Goal: Task Accomplishment & Management: Use online tool/utility

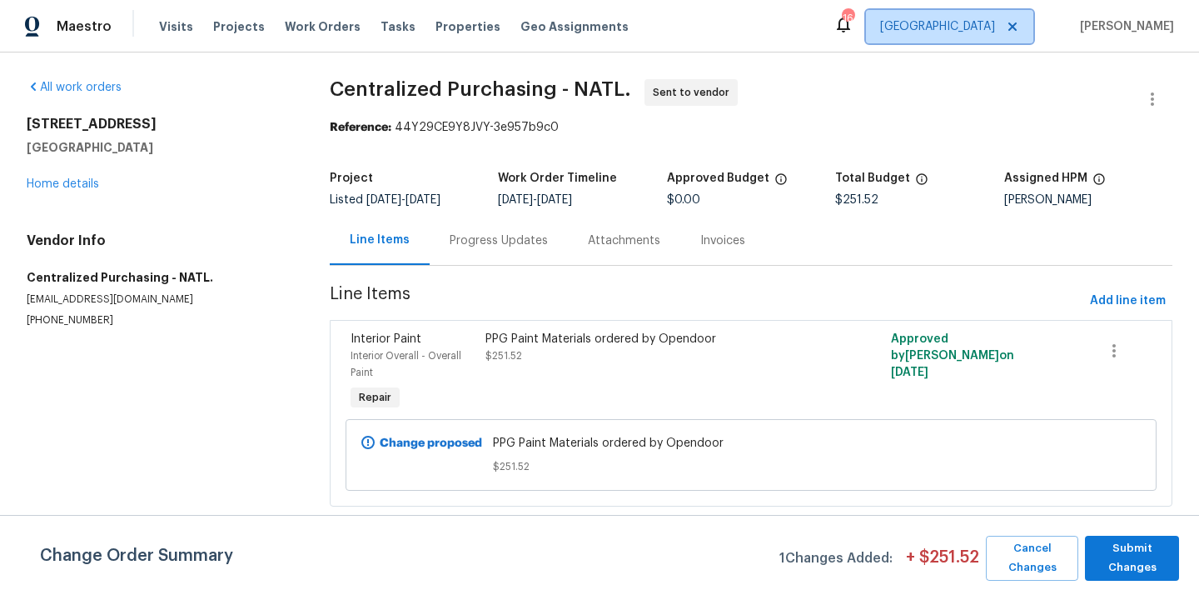
drag, startPoint x: 0, startPoint y: 0, endPoint x: 985, endPoint y: 21, distance: 985.5
click at [985, 21] on span "[GEOGRAPHIC_DATA]" at bounding box center [937, 26] width 115 height 17
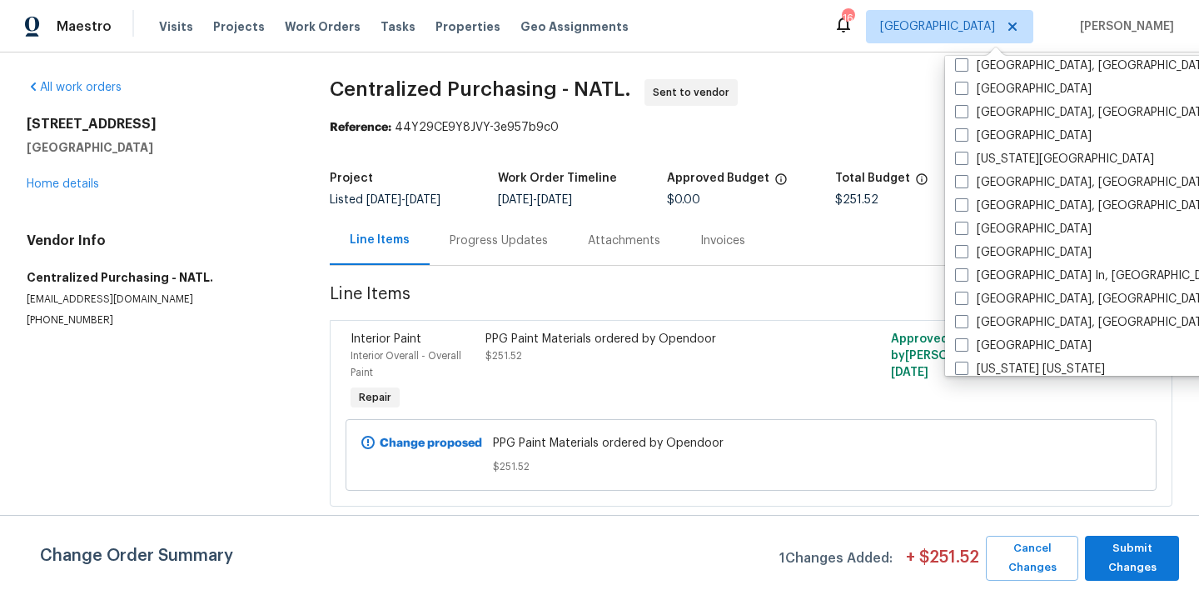
scroll to position [1116, 0]
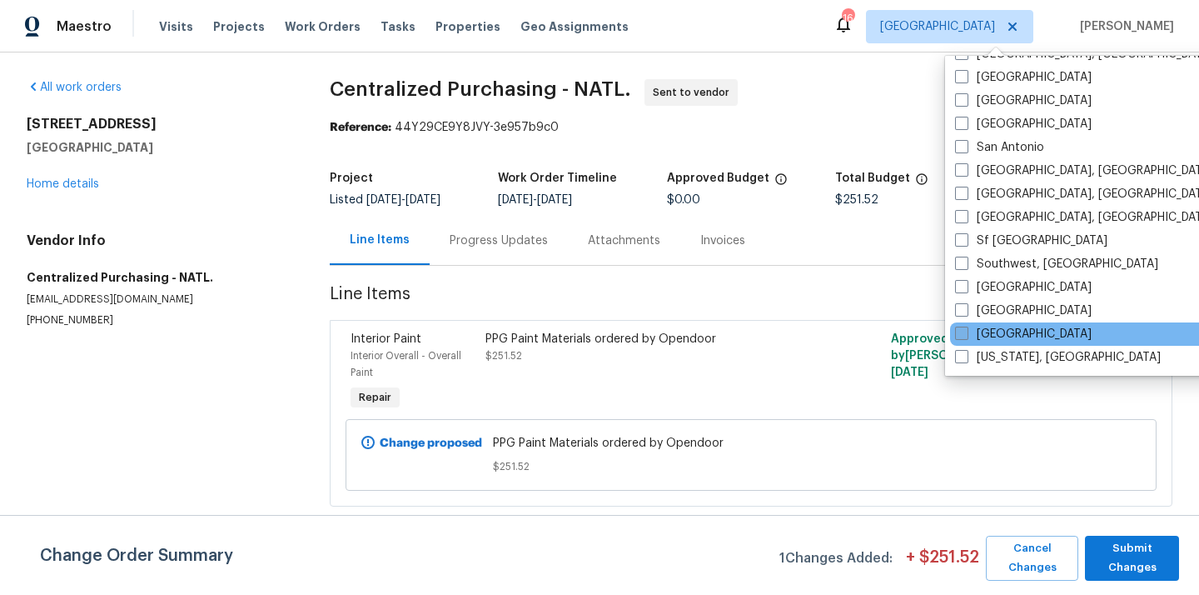
click at [989, 330] on label "[GEOGRAPHIC_DATA]" at bounding box center [1023, 334] width 137 height 17
click at [966, 330] on input "[GEOGRAPHIC_DATA]" at bounding box center [960, 331] width 11 height 11
checkbox input "true"
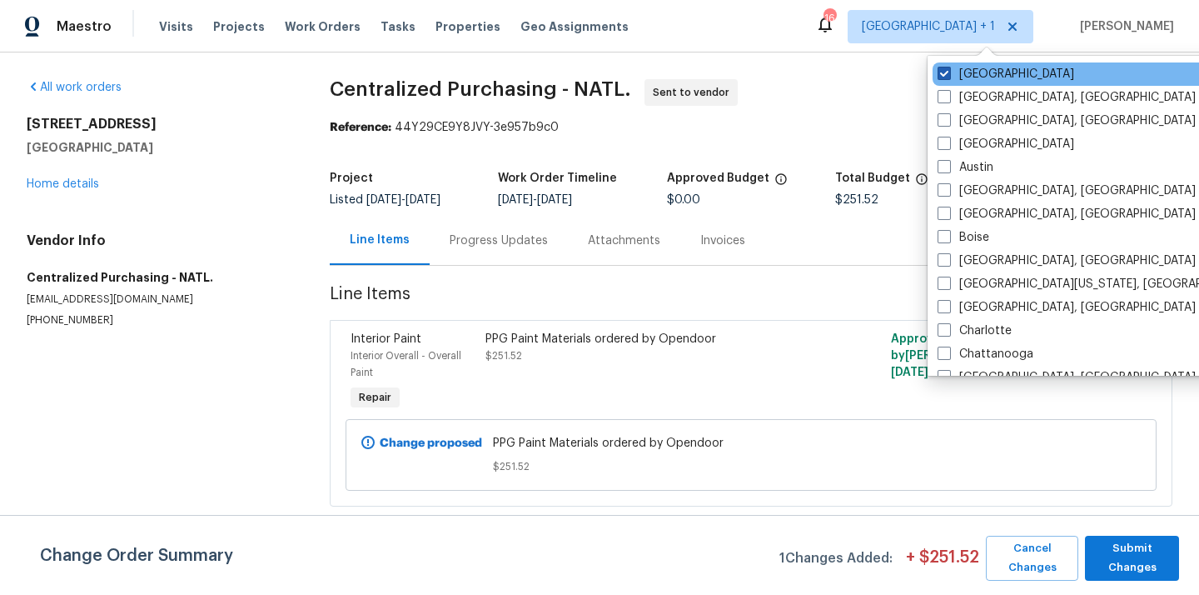
click at [980, 77] on label "[GEOGRAPHIC_DATA]" at bounding box center [1006, 74] width 137 height 17
click at [949, 77] on input "[GEOGRAPHIC_DATA]" at bounding box center [943, 71] width 11 height 11
checkbox input "false"
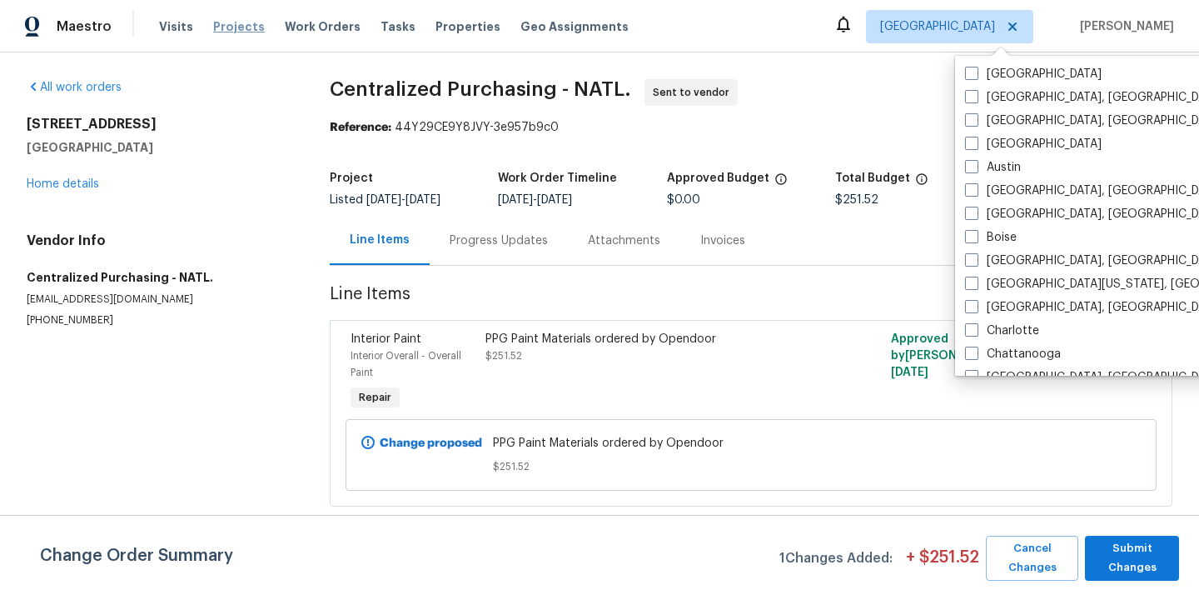
click at [233, 28] on span "Projects" at bounding box center [239, 26] width 52 height 17
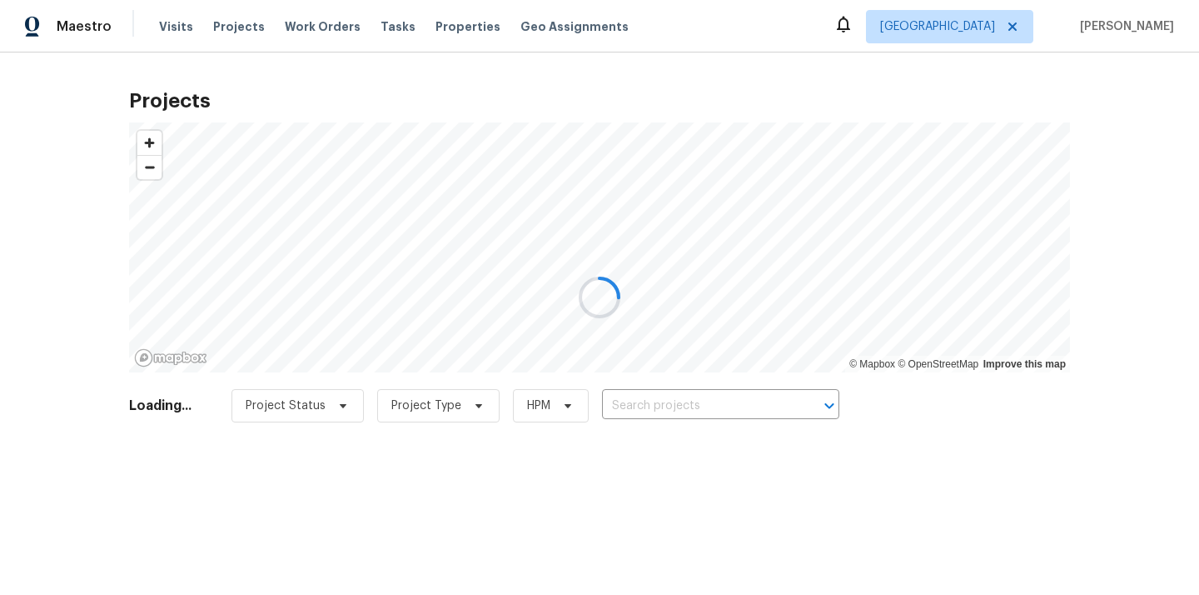
click at [712, 406] on div at bounding box center [599, 297] width 1199 height 595
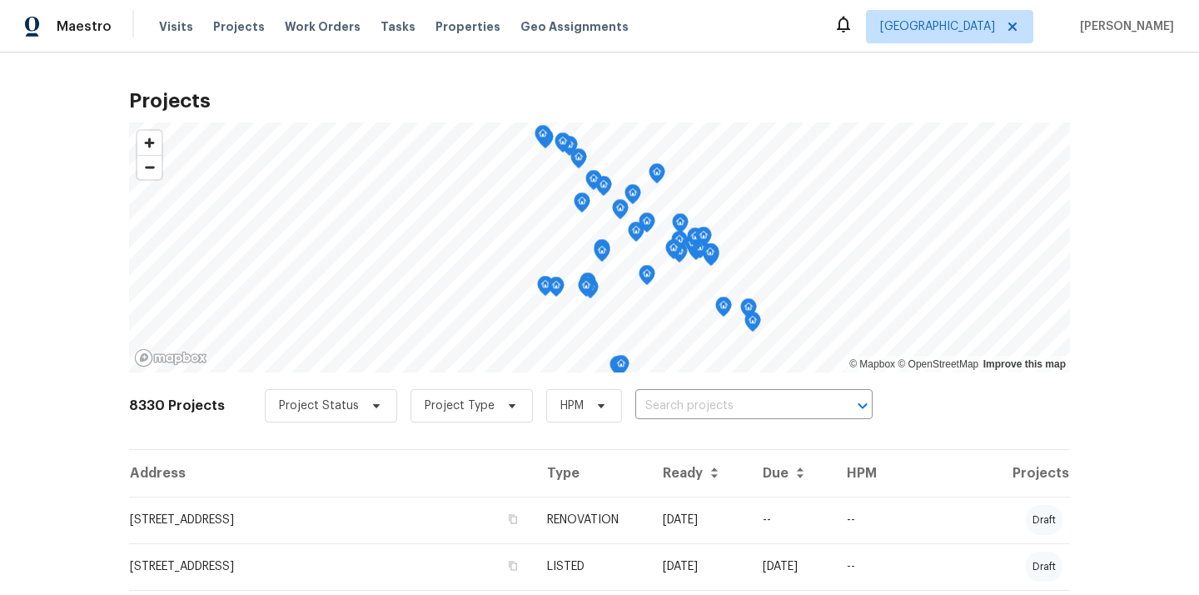
click at [712, 406] on input "text" at bounding box center [730, 406] width 191 height 26
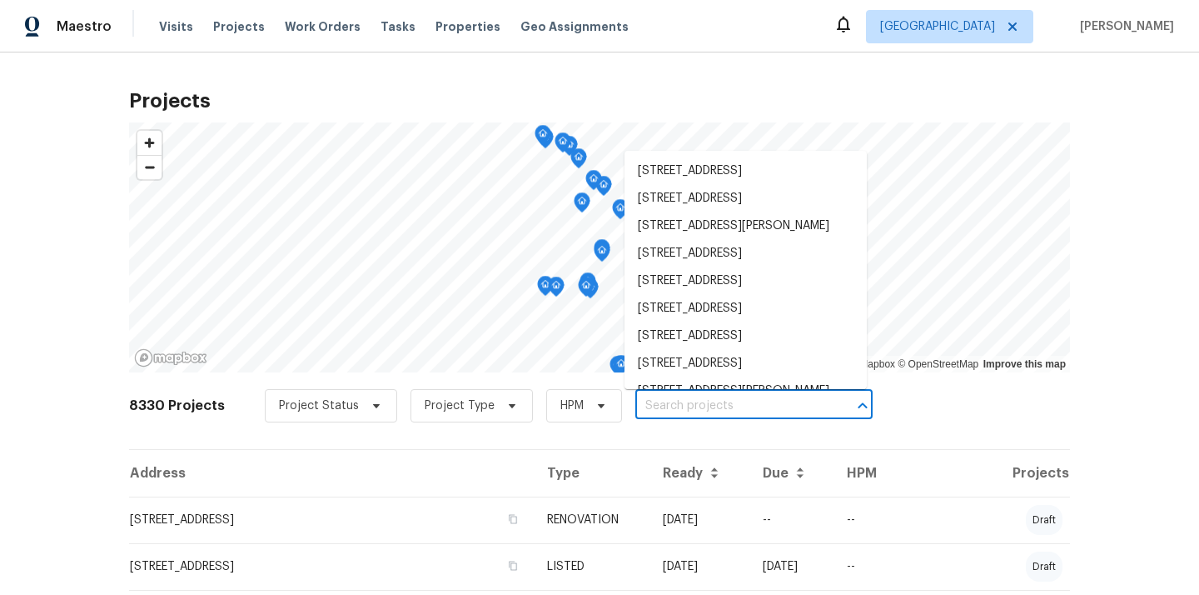
paste input "[STREET_ADDRESS]"
type input "[STREET_ADDRESS]"
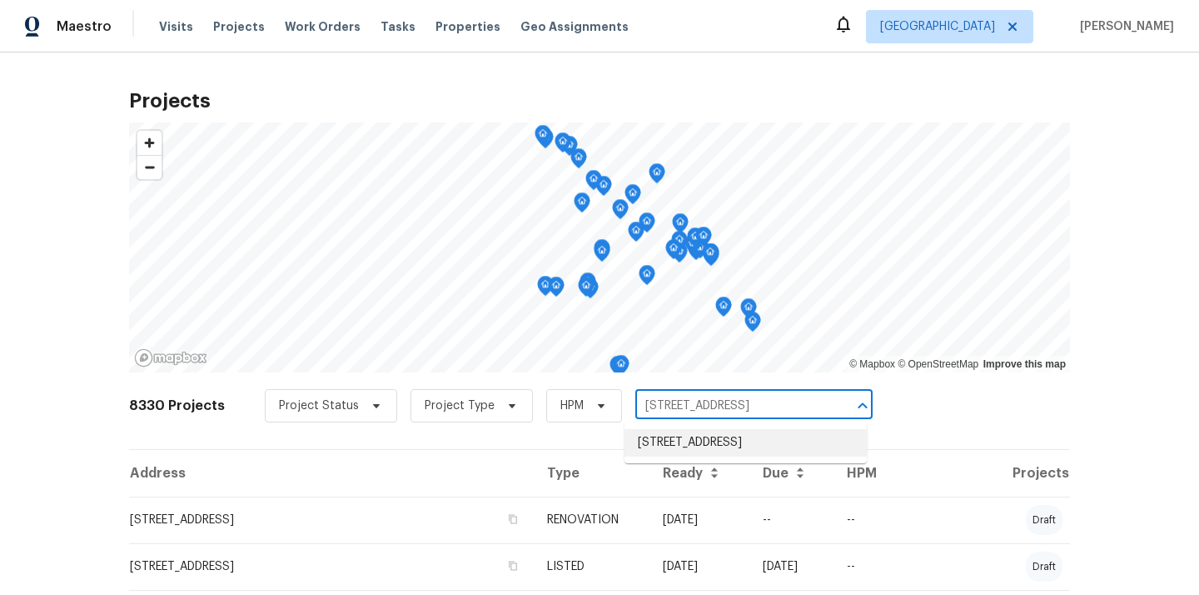
click at [708, 456] on li "[STREET_ADDRESS]" at bounding box center [746, 442] width 242 height 27
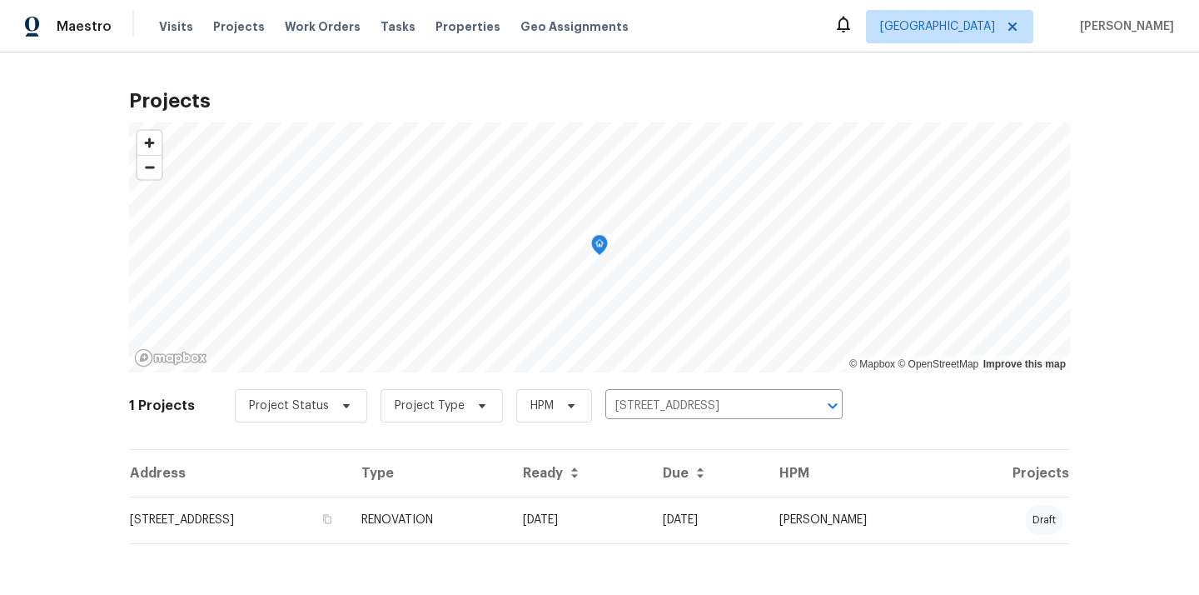
click at [256, 514] on td "[STREET_ADDRESS]" at bounding box center [238, 519] width 219 height 47
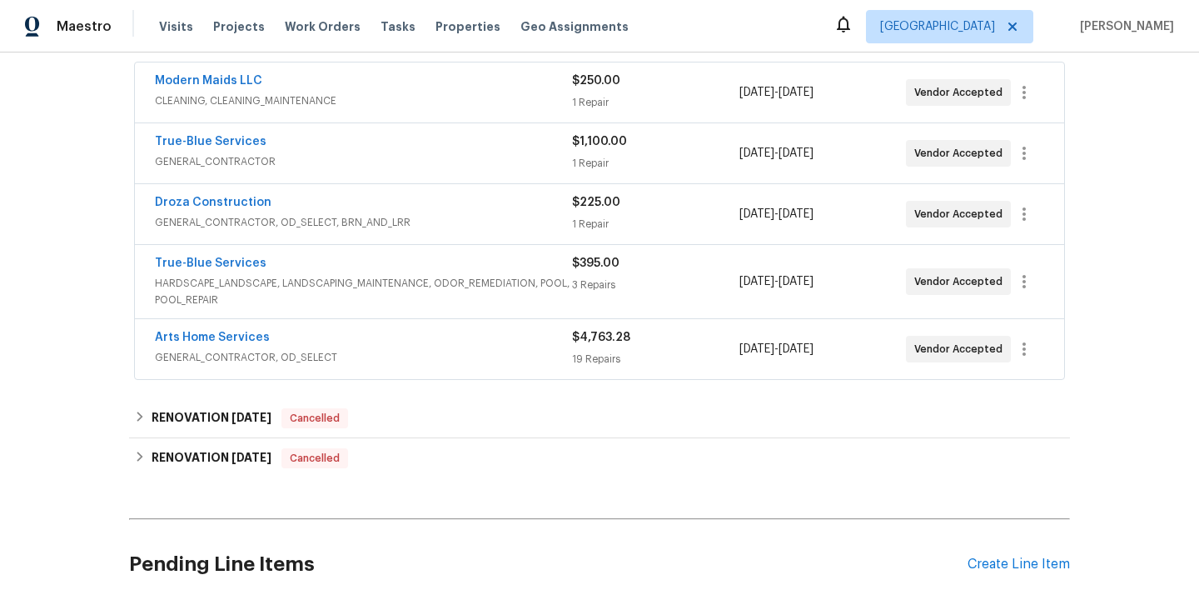
scroll to position [350, 0]
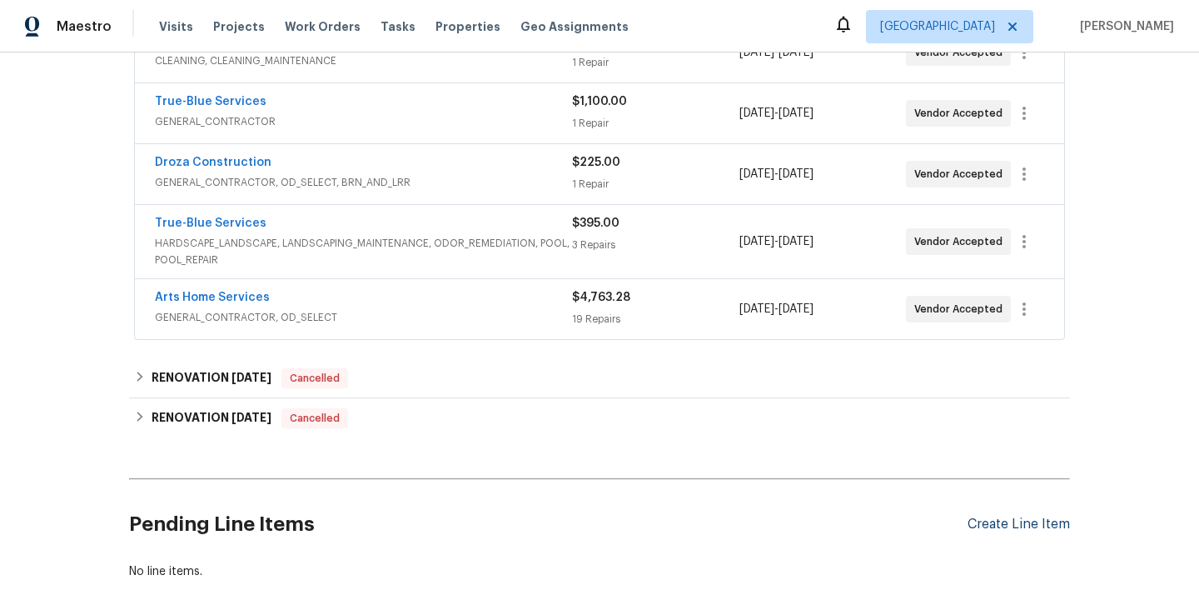
click at [1049, 521] on div "Create Line Item" at bounding box center [1019, 524] width 102 height 16
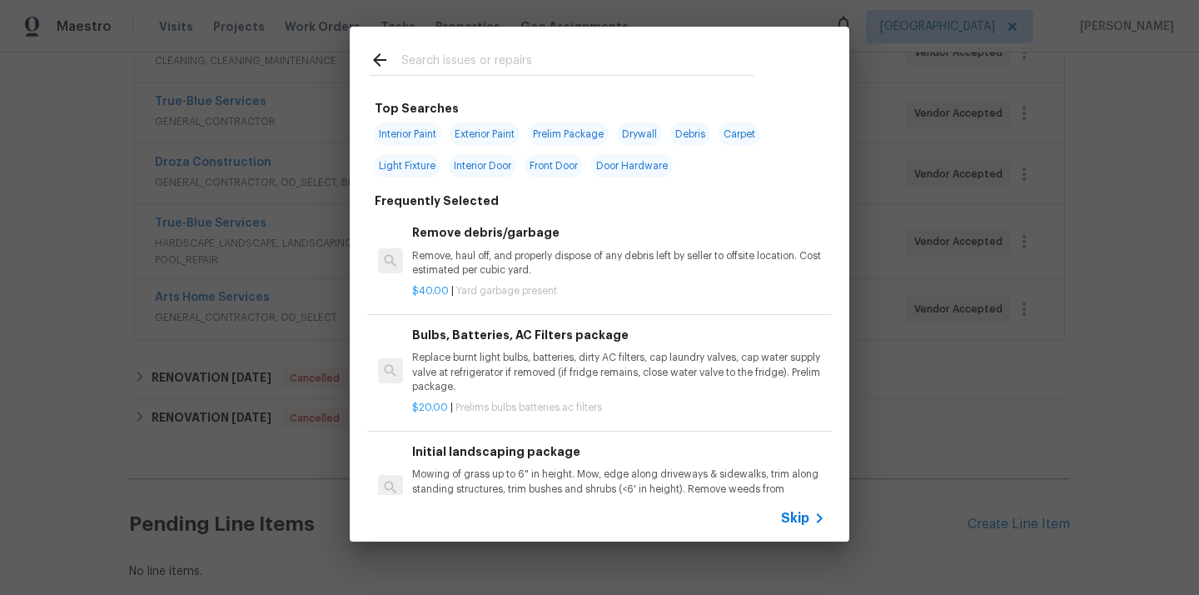
click at [520, 50] on input "text" at bounding box center [577, 62] width 353 height 25
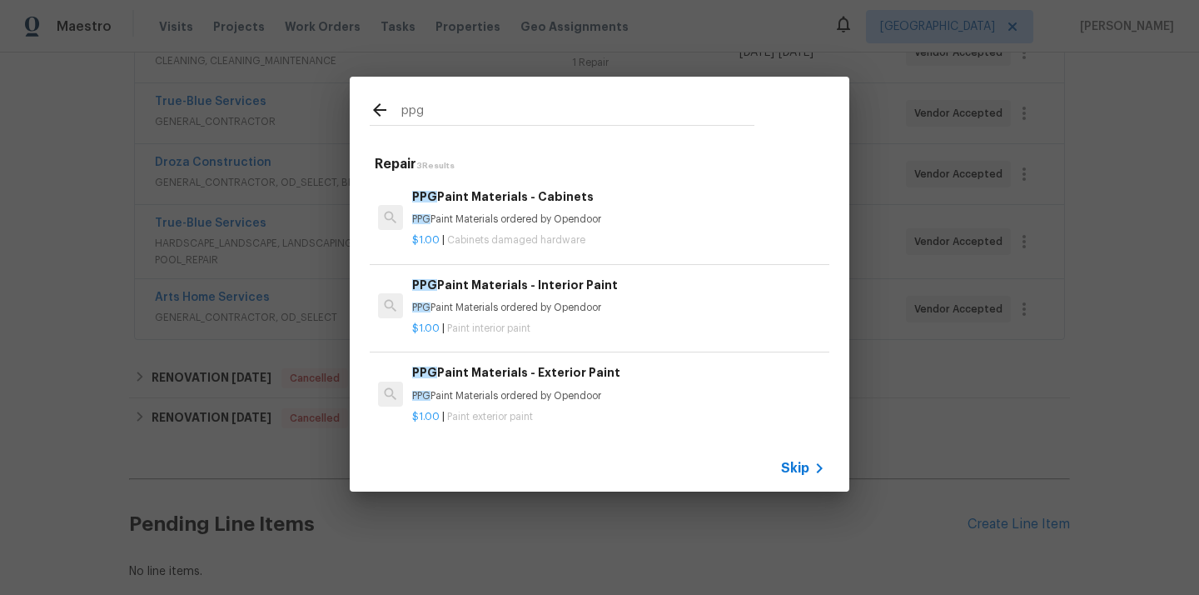
type input "ppg"
click at [484, 301] on p "PPG Paint Materials ordered by Opendoor" at bounding box center [618, 308] width 413 height 14
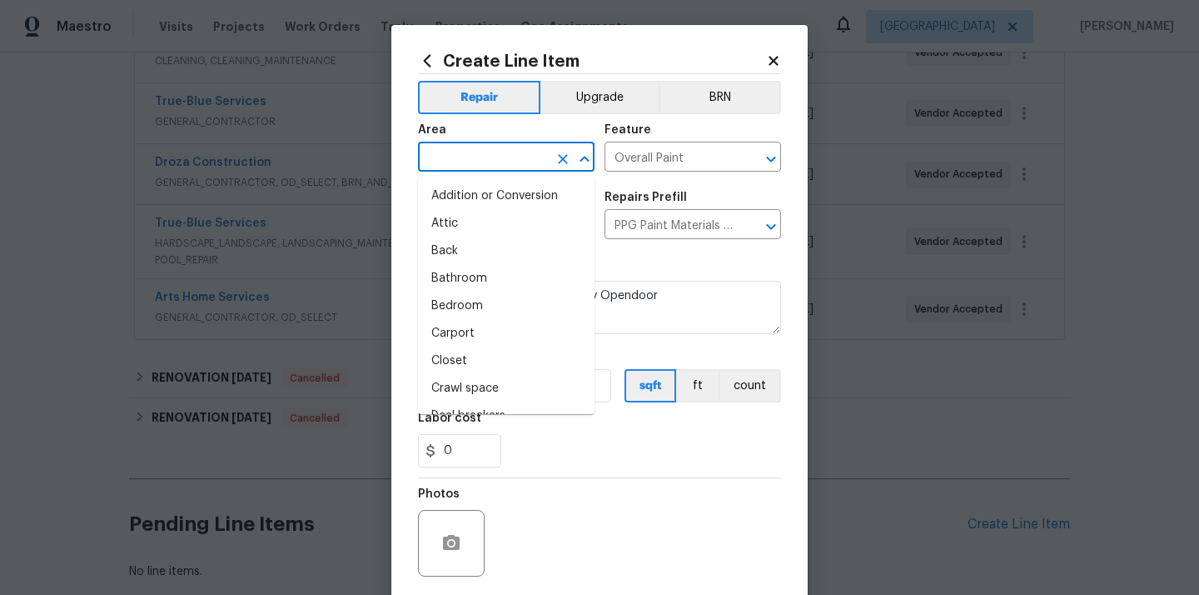
click at [520, 158] on input "text" at bounding box center [483, 159] width 130 height 26
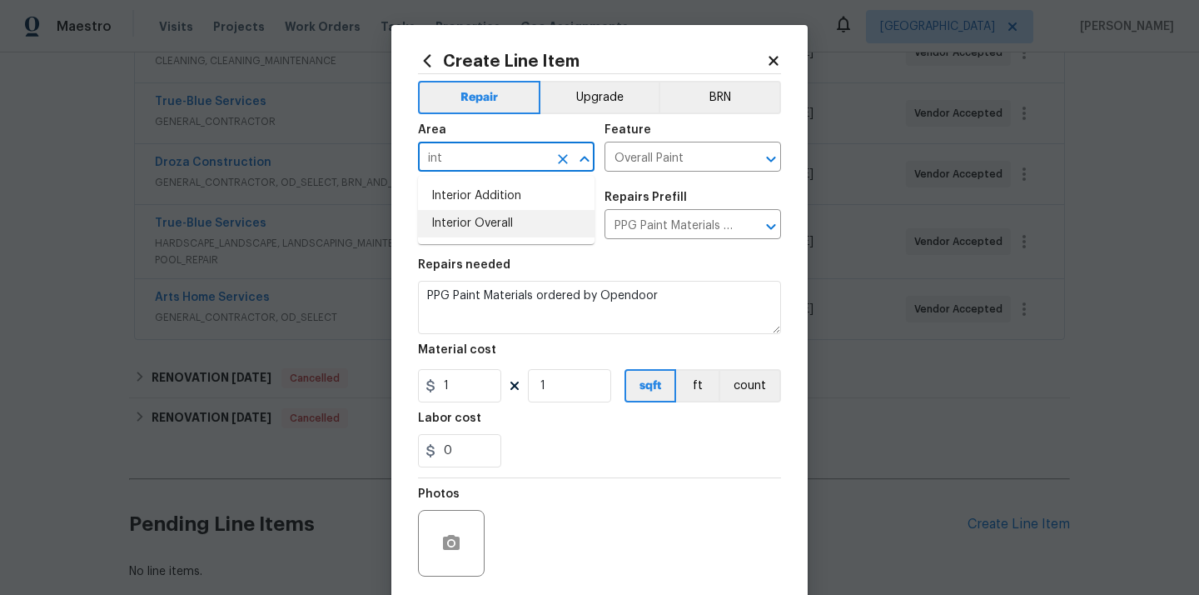
click at [495, 217] on li "Interior Overall" at bounding box center [506, 223] width 177 height 27
type input "Interior Overall"
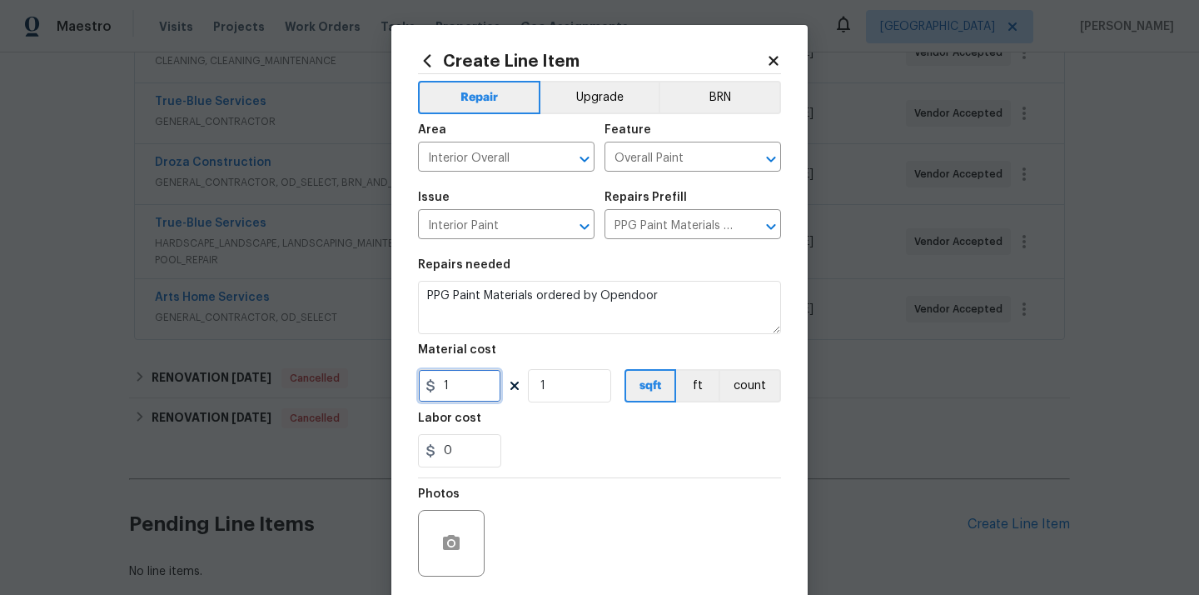
drag, startPoint x: 461, startPoint y: 387, endPoint x: 405, endPoint y: 386, distance: 56.7
click at [405, 386] on div "Create Line Item Repair Upgrade BRN Area Interior Overall ​ Feature Overall Pai…" at bounding box center [599, 358] width 416 height 667
paste input "467.54"
type input "467.54"
click at [543, 427] on div "Labor cost" at bounding box center [599, 423] width 363 height 22
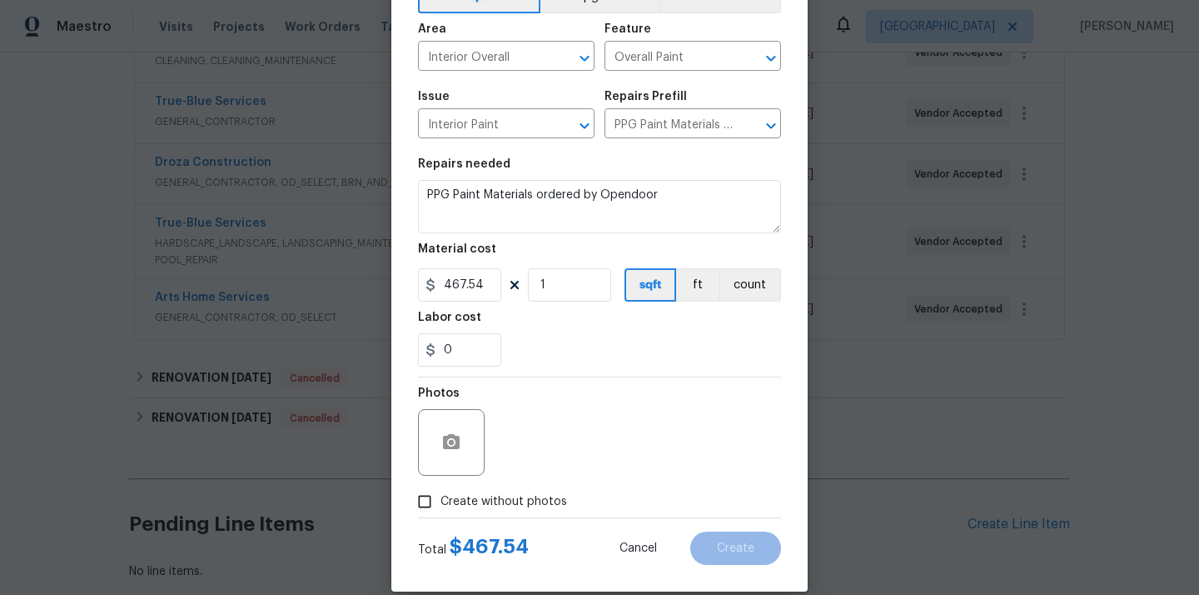
scroll to position [123, 0]
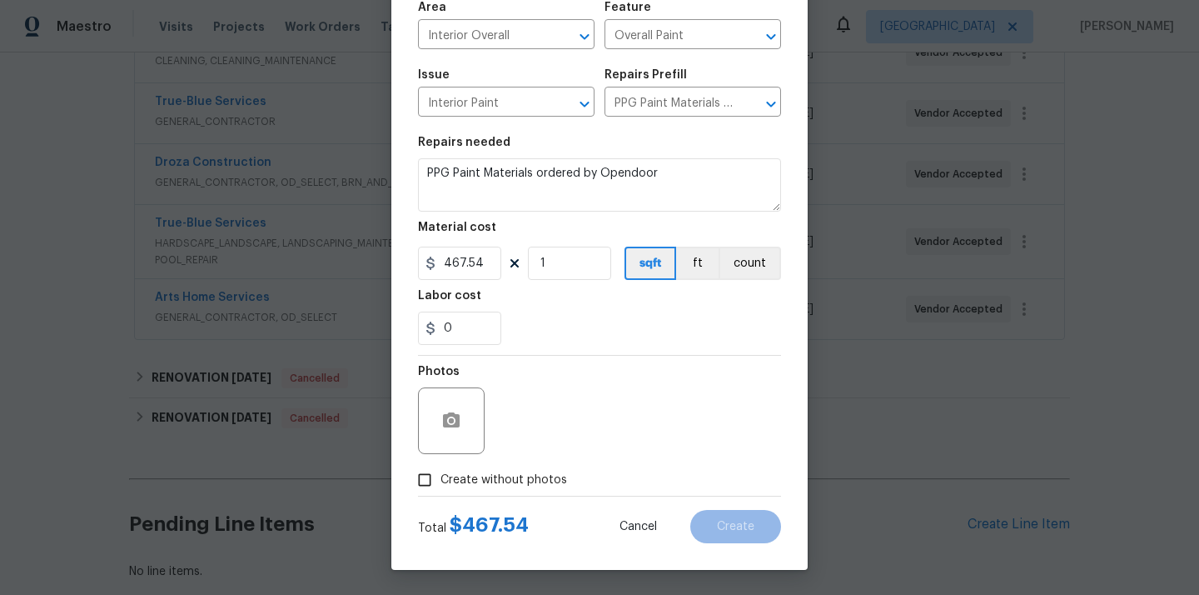
click at [528, 462] on div "Photos" at bounding box center [599, 410] width 363 height 108
click at [526, 480] on span "Create without photos" at bounding box center [504, 479] width 127 height 17
click at [441, 480] on input "Create without photos" at bounding box center [425, 480] width 32 height 32
checkbox input "true"
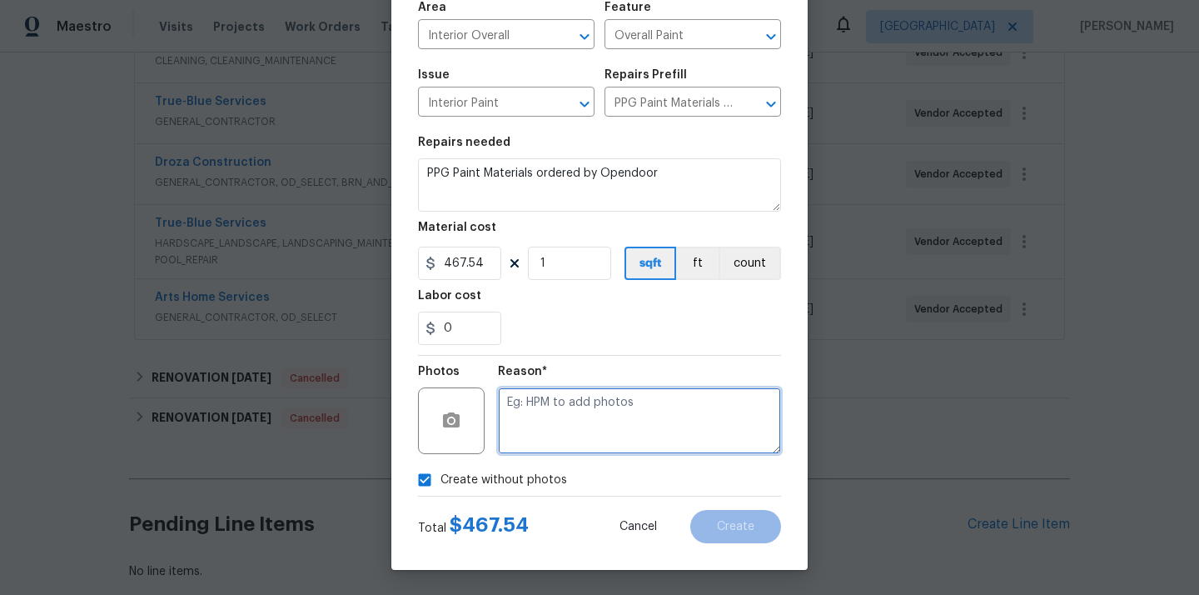
click at [556, 431] on textarea at bounding box center [639, 420] width 283 height 67
type textarea "N/A"
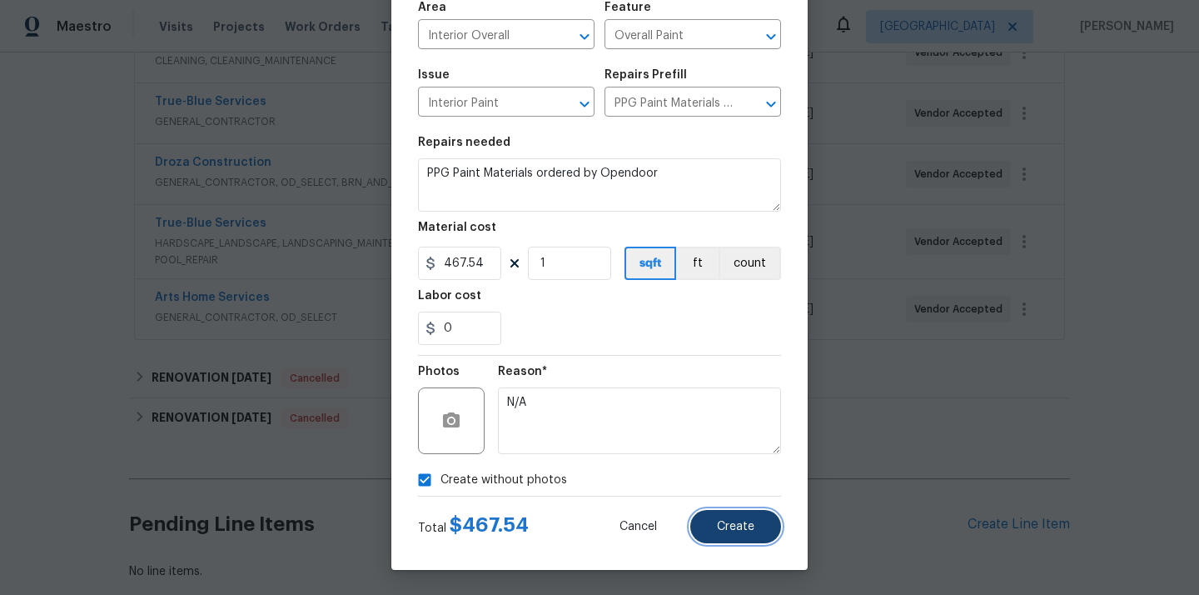
click at [738, 521] on span "Create" at bounding box center [735, 527] width 37 height 12
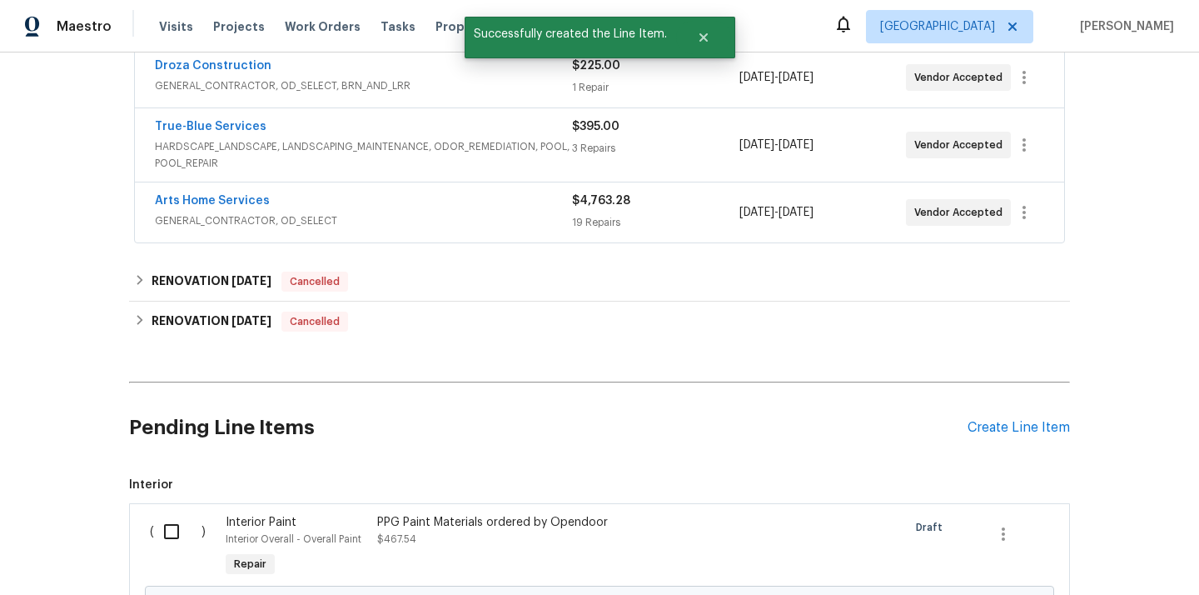
scroll to position [638, 0]
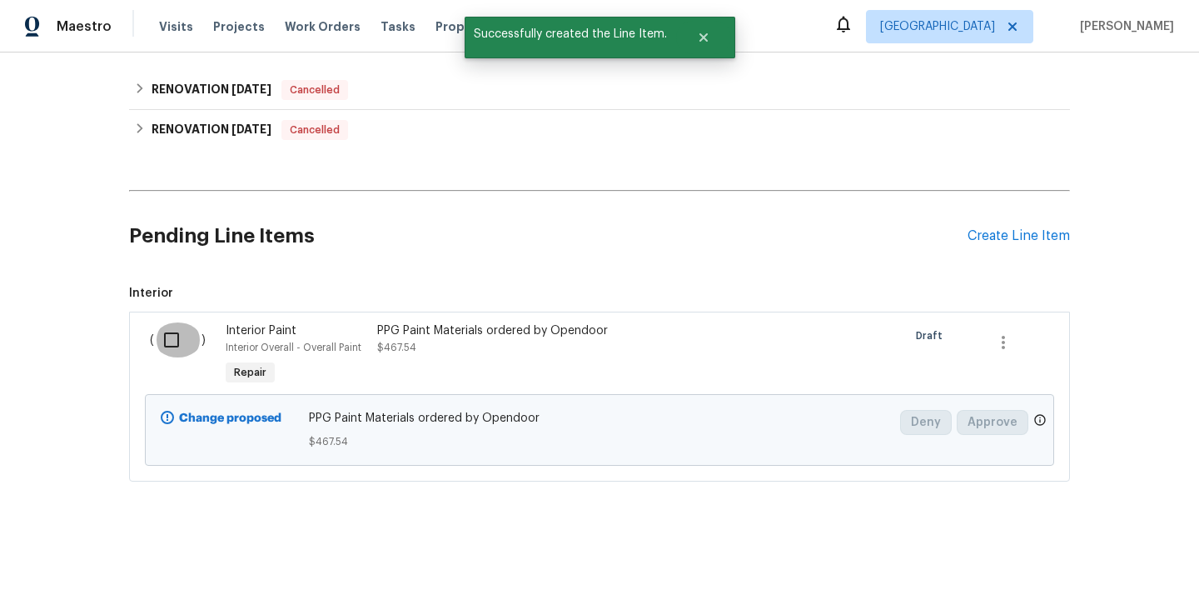
click at [154, 330] on input "checkbox" at bounding box center [177, 339] width 47 height 35
checkbox input "true"
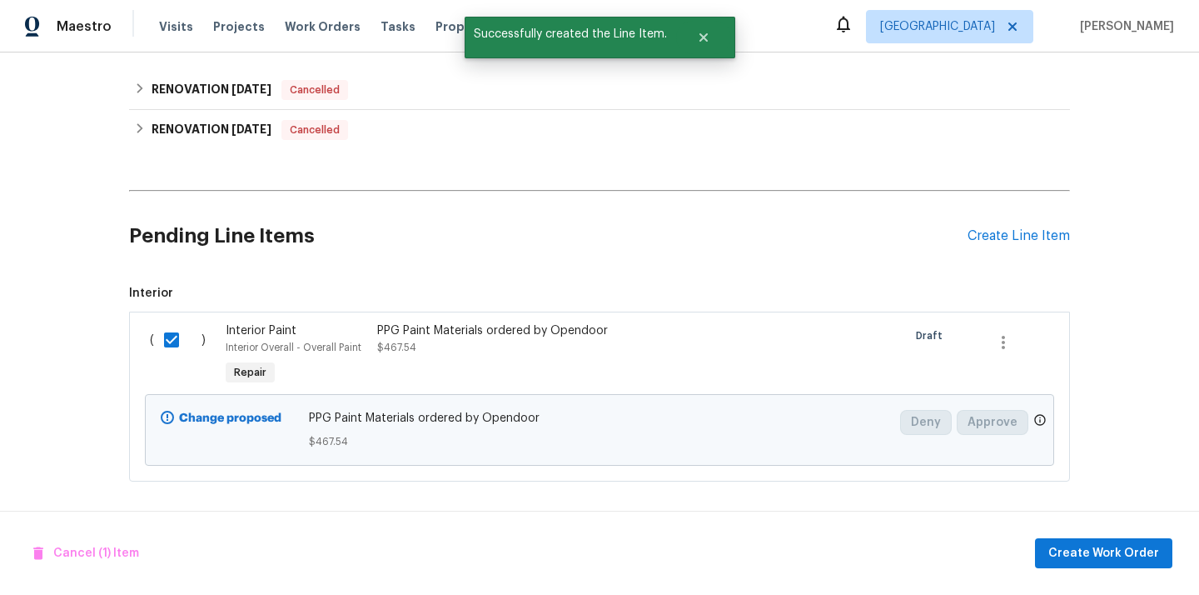
click at [1063, 569] on div "Cancel (1) Item Create Work Order" at bounding box center [599, 553] width 1199 height 85
click at [1087, 558] on span "Create Work Order" at bounding box center [1104, 553] width 111 height 21
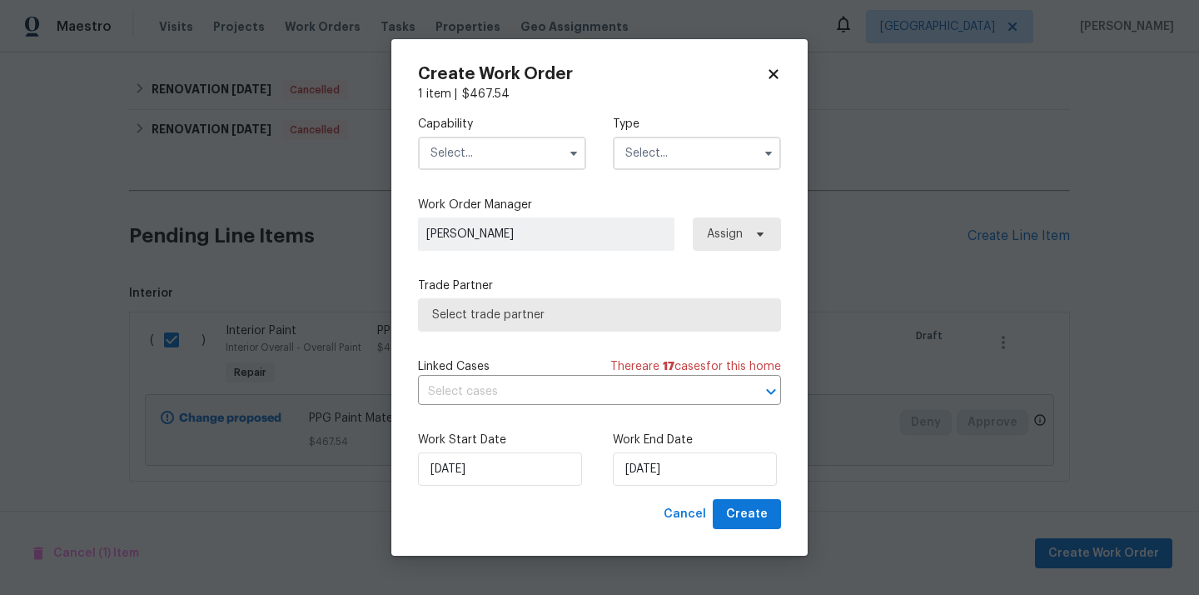
click at [544, 154] on input "text" at bounding box center [502, 153] width 168 height 33
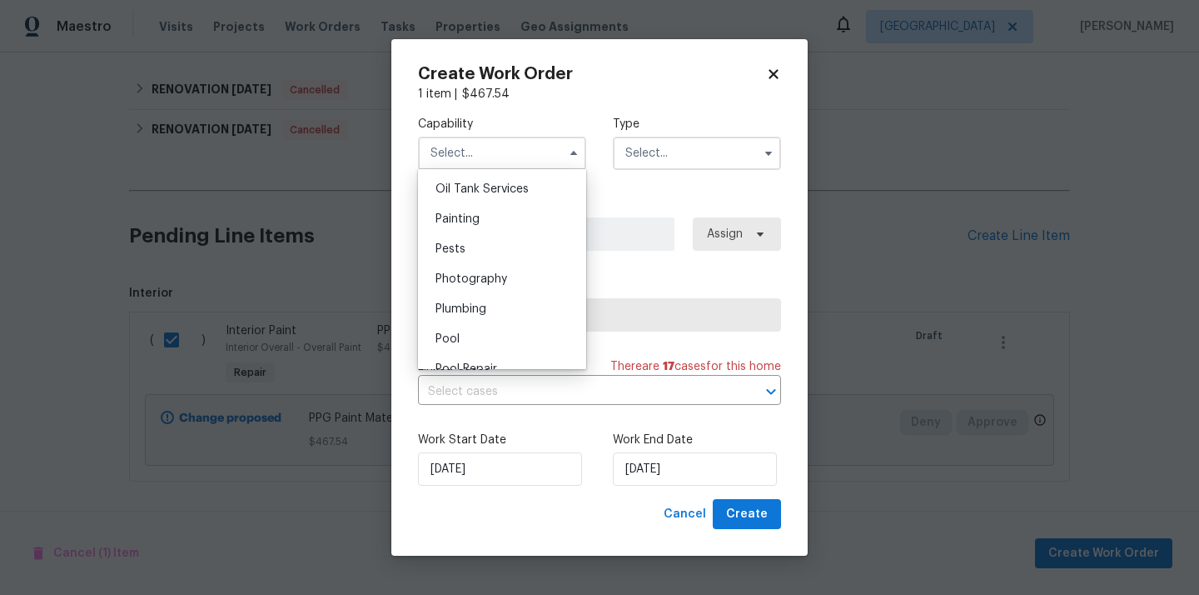
scroll to position [1367, 0]
click at [516, 222] on div "Painting" at bounding box center [502, 221] width 160 height 30
type input "Painting"
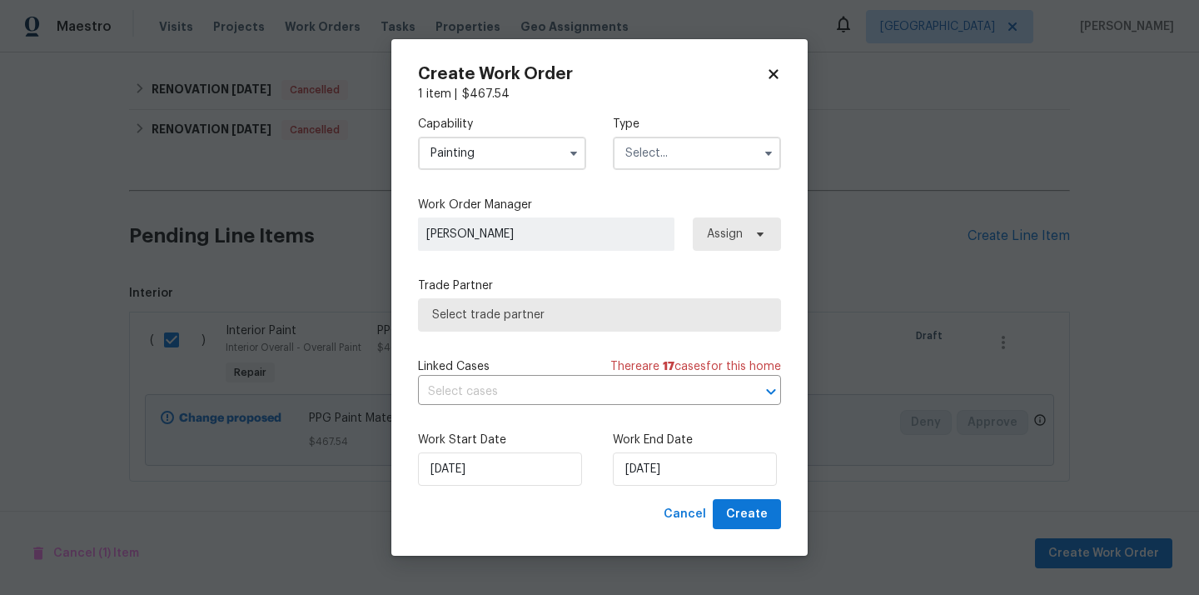
click at [710, 130] on label "Type" at bounding box center [697, 124] width 168 height 17
click at [693, 142] on input "text" at bounding box center [697, 153] width 168 height 33
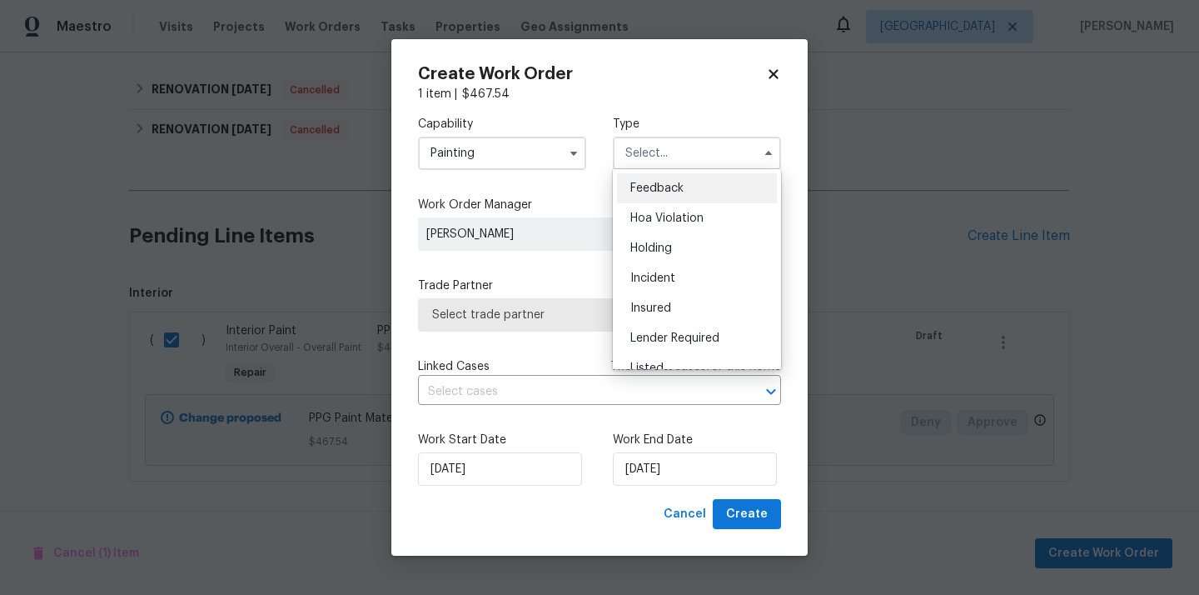
scroll to position [378, 0]
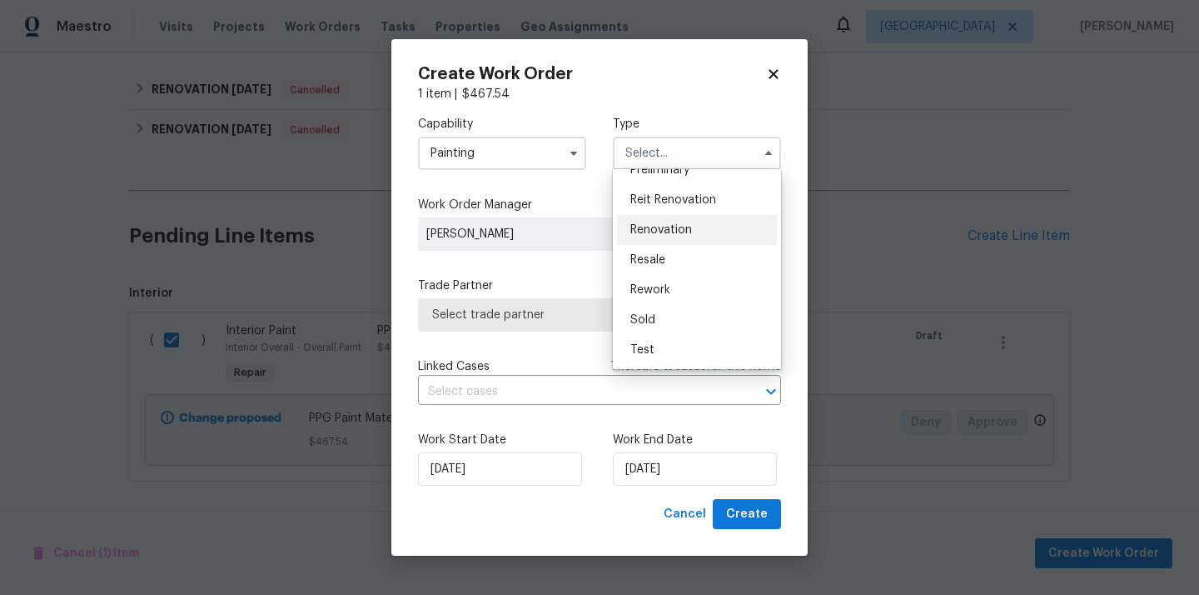
click at [698, 234] on div "Renovation" at bounding box center [697, 230] width 160 height 30
type input "Renovation"
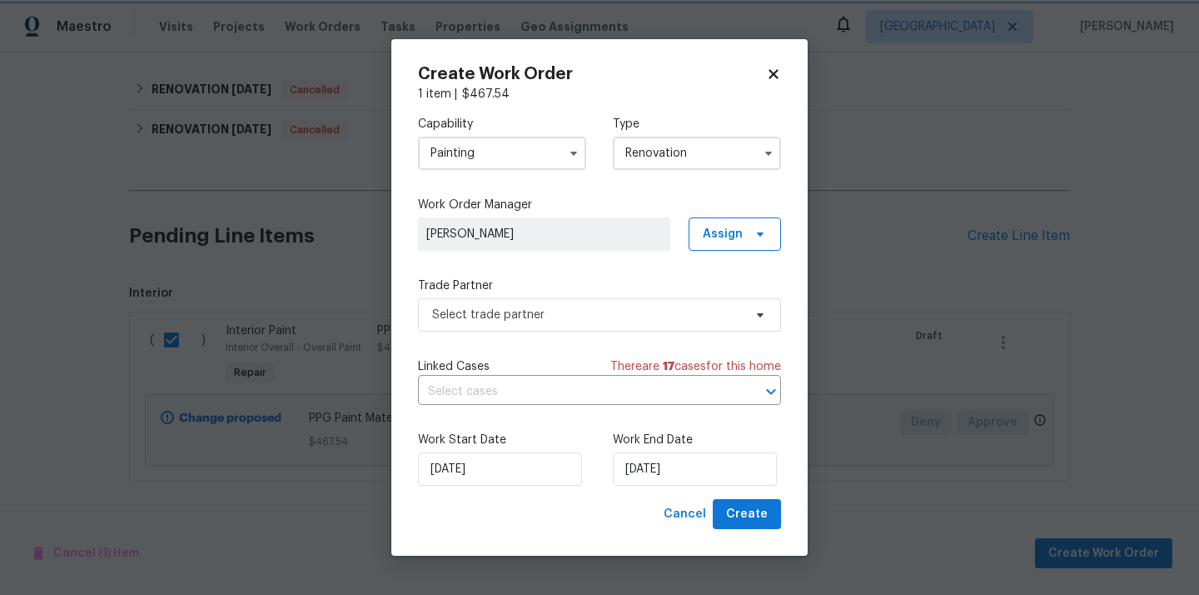
scroll to position [0, 0]
click at [754, 236] on icon at bounding box center [760, 233] width 13 height 13
click at [730, 305] on div "Assign to me" at bounding box center [737, 304] width 72 height 17
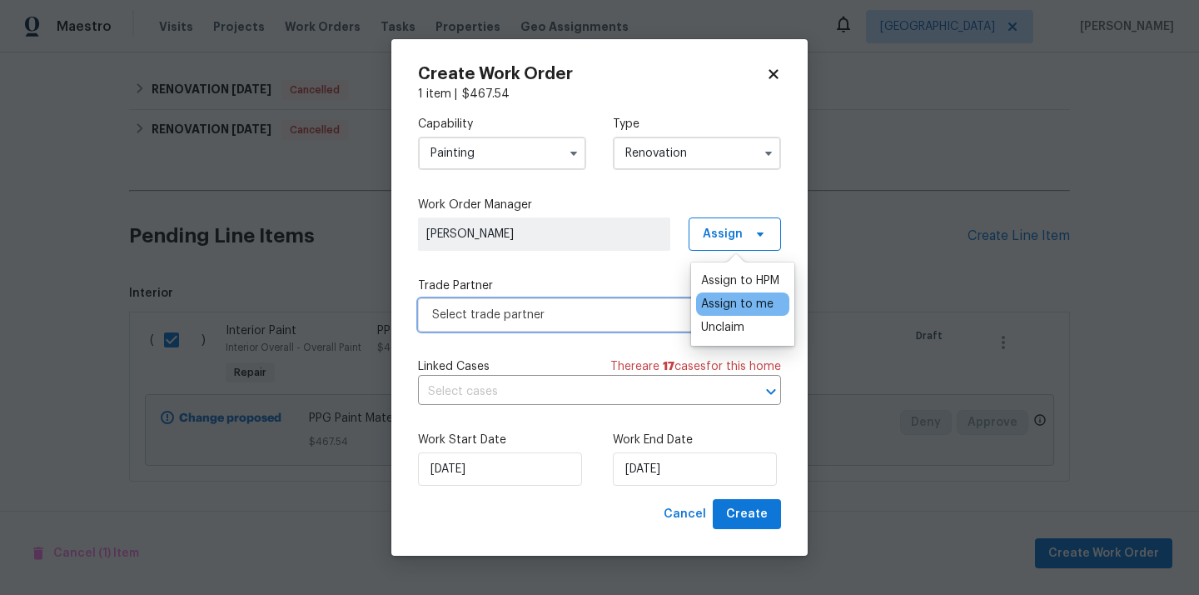
click at [581, 311] on span "Select trade partner" at bounding box center [587, 314] width 311 height 17
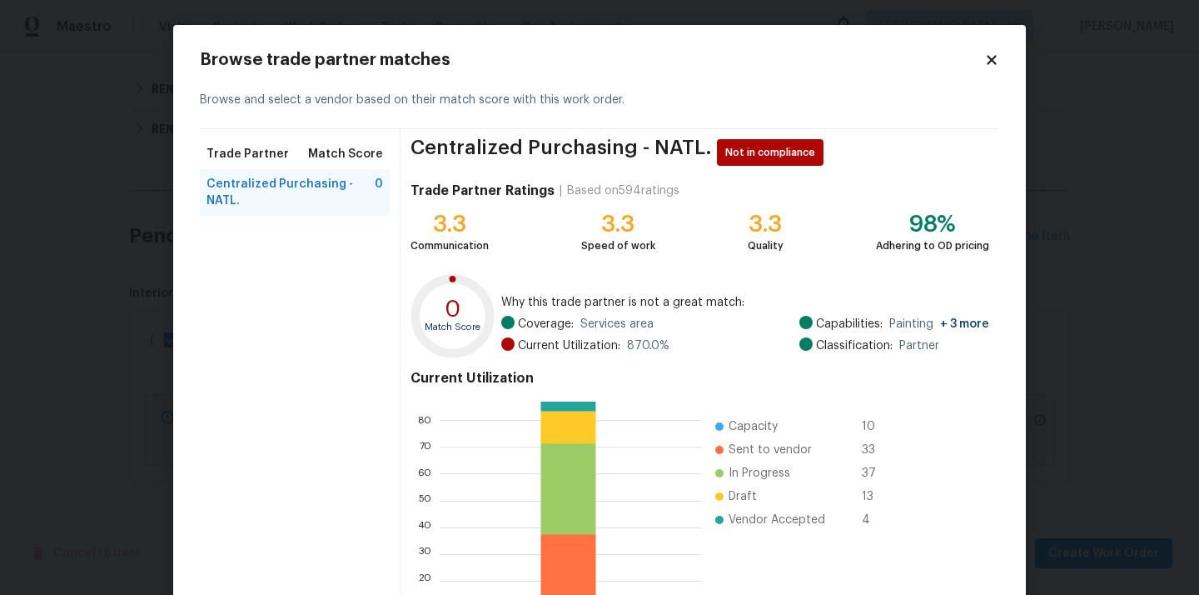
scroll to position [140, 0]
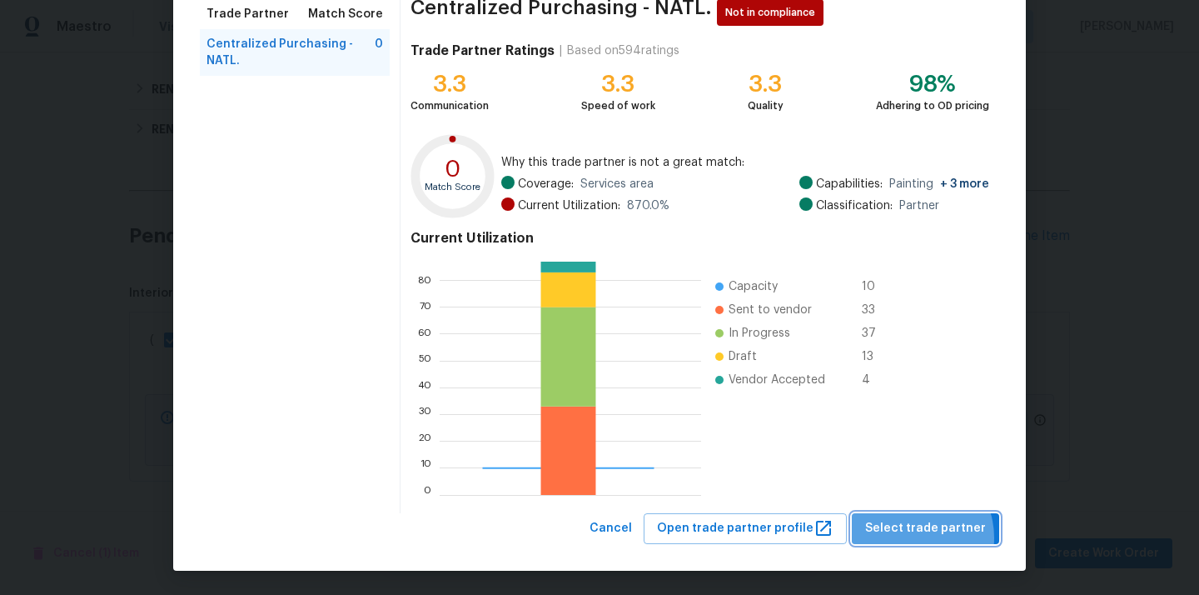
click at [917, 537] on span "Select trade partner" at bounding box center [925, 528] width 121 height 21
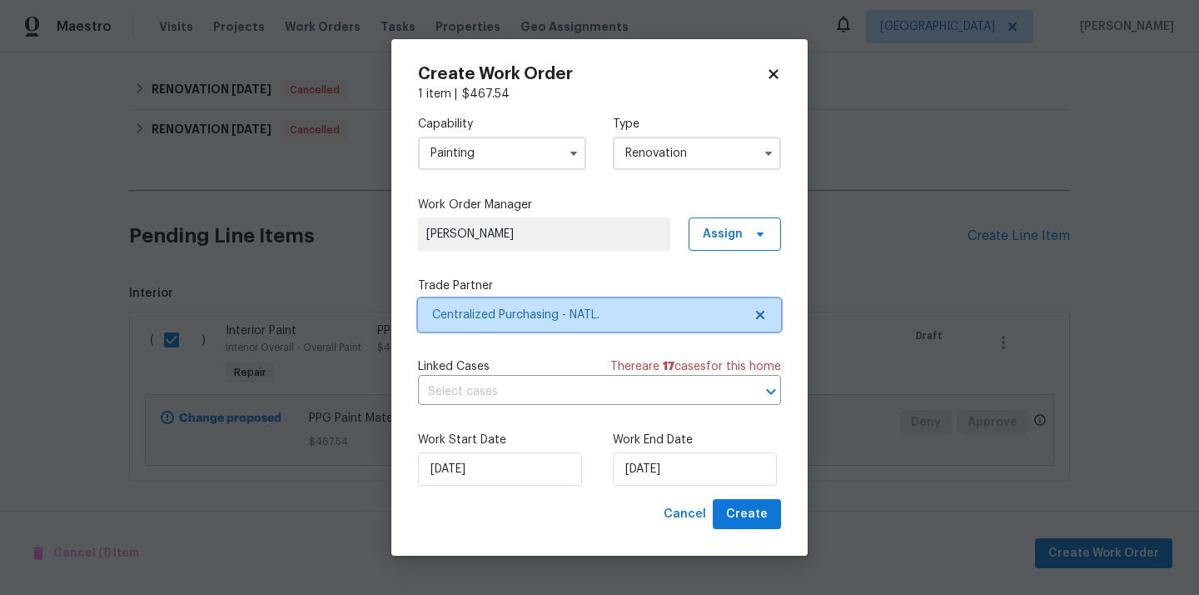
scroll to position [0, 0]
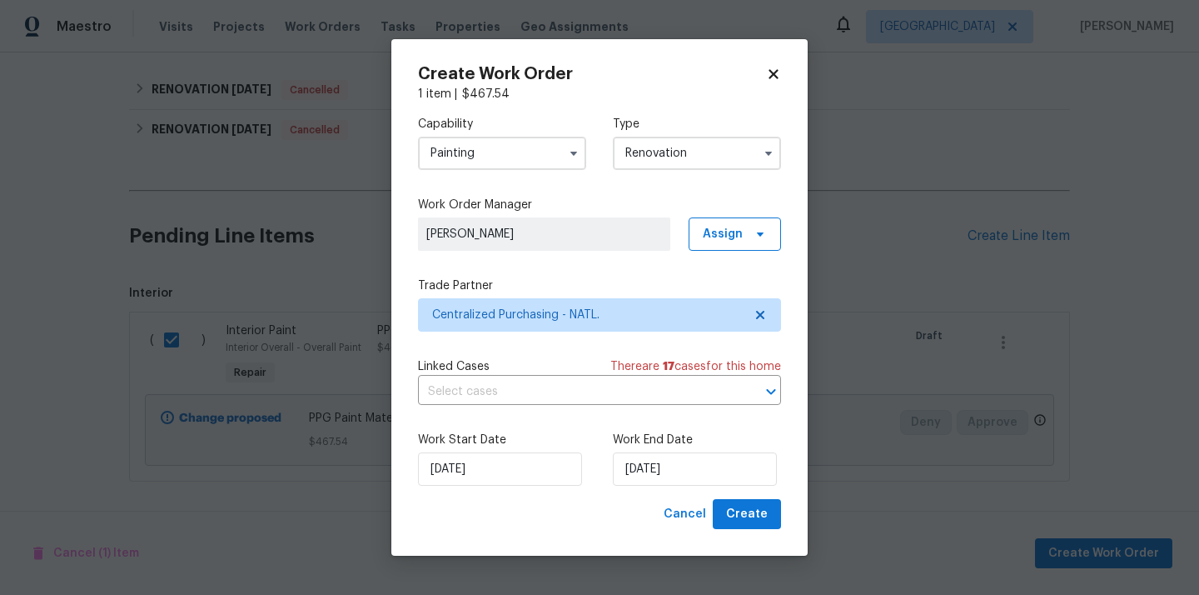
click at [748, 529] on div "Create Work Order 1 item | $ 467.54 Capability Painting Type Renovation Work Or…" at bounding box center [599, 297] width 416 height 517
click at [743, 520] on span "Create" at bounding box center [747, 514] width 42 height 21
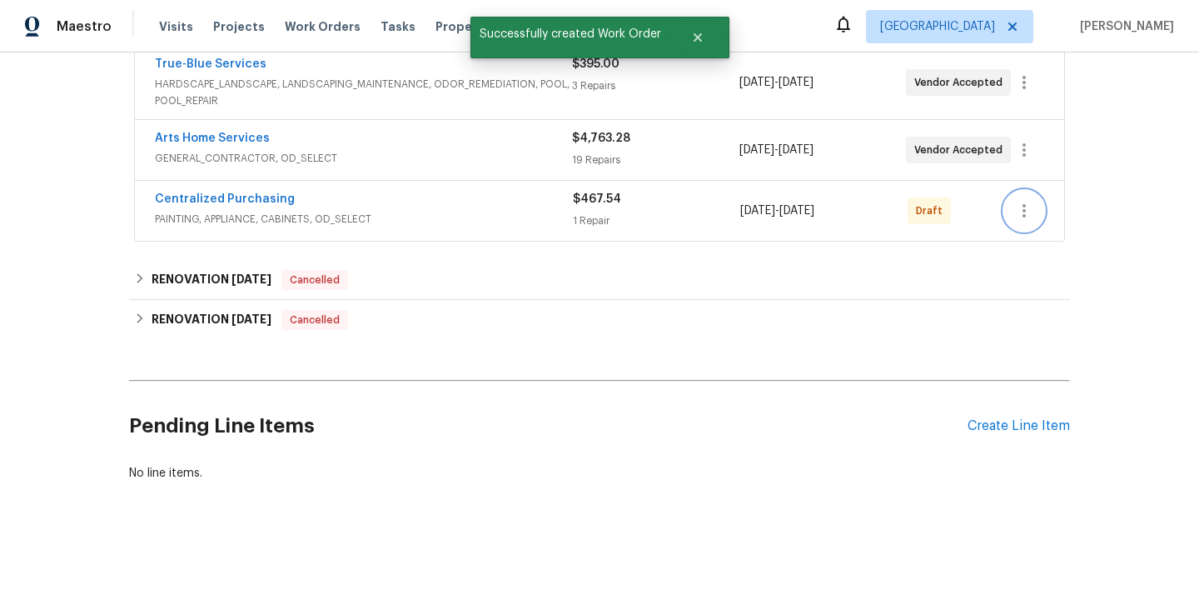
click at [1019, 209] on icon "button" at bounding box center [1024, 211] width 20 height 20
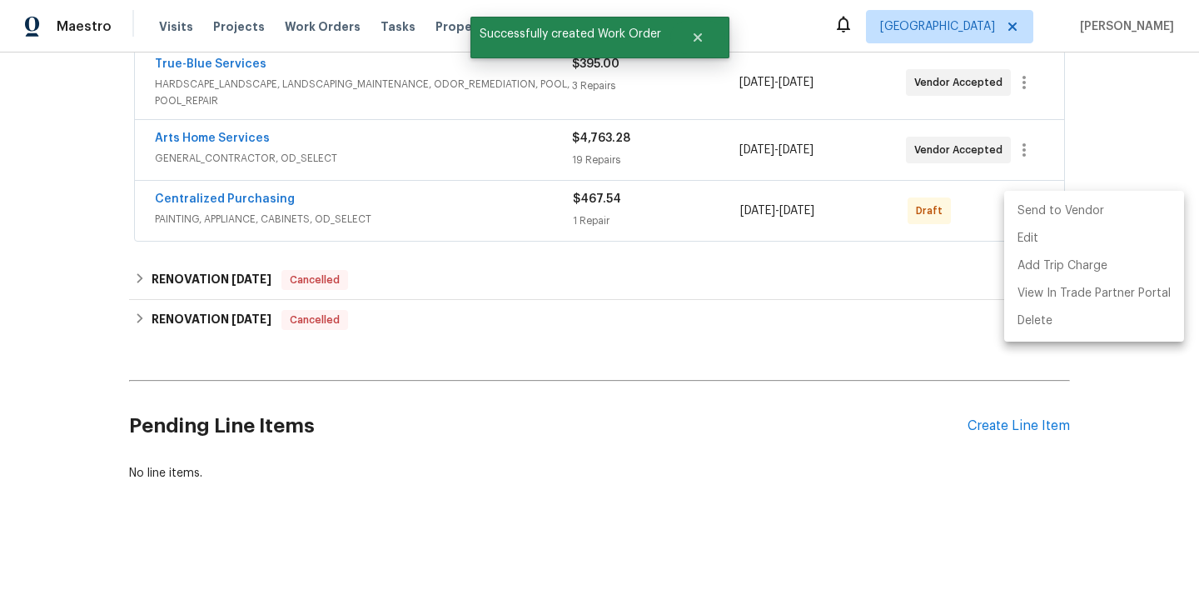
click at [1034, 202] on li "Send to Vendor" at bounding box center [1094, 210] width 180 height 27
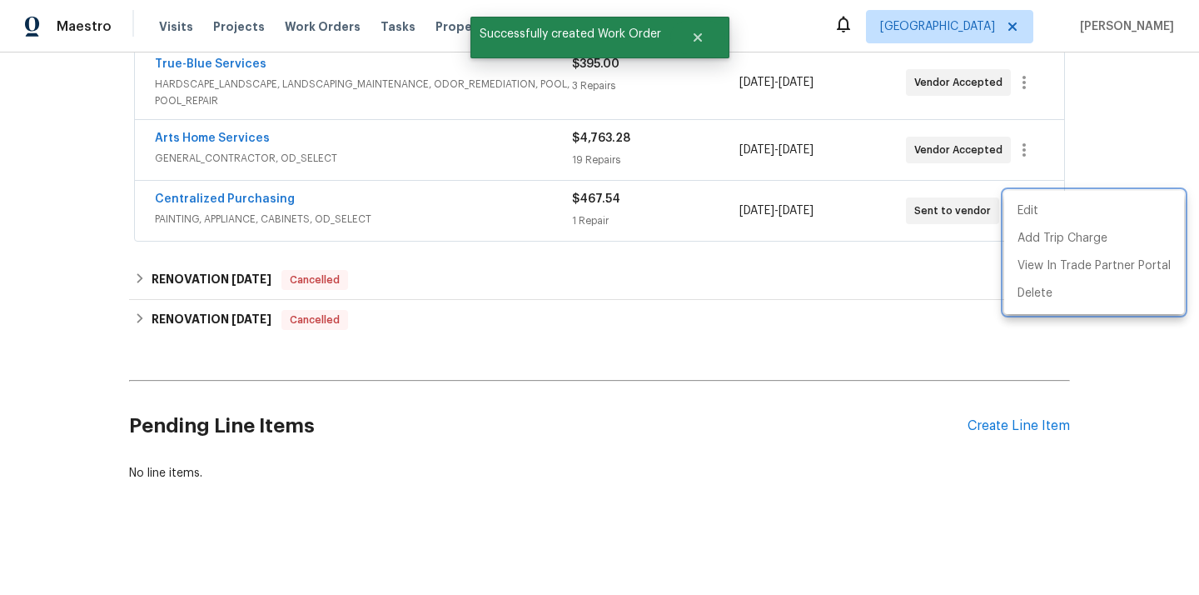
click at [360, 212] on div at bounding box center [599, 297] width 1199 height 595
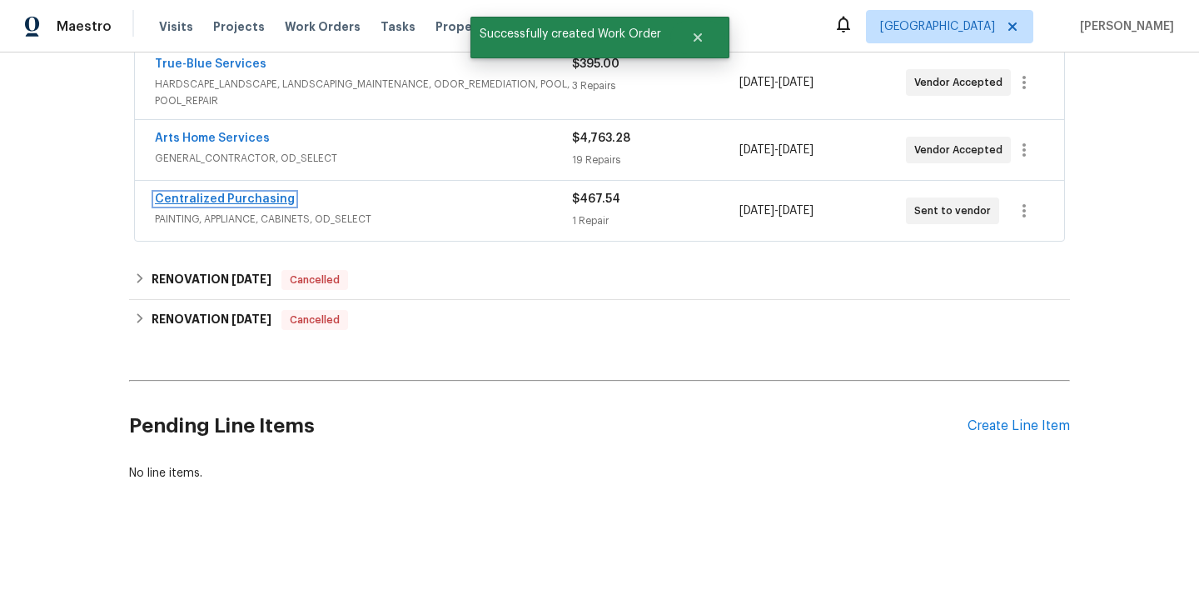
click at [236, 202] on link "Centralized Purchasing" at bounding box center [225, 199] width 140 height 12
